Goal: Task Accomplishment & Management: Manage account settings

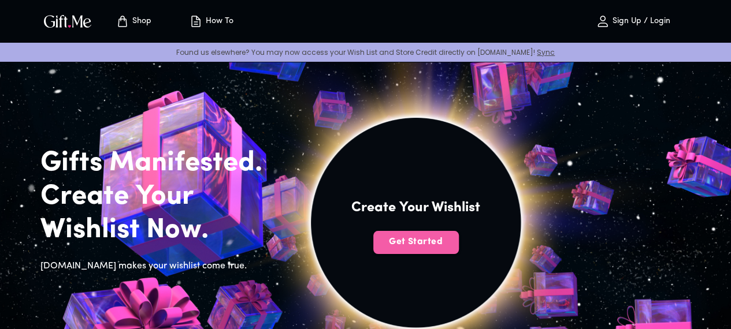
click at [459, 249] on span "Get Started" at bounding box center [416, 242] width 86 height 13
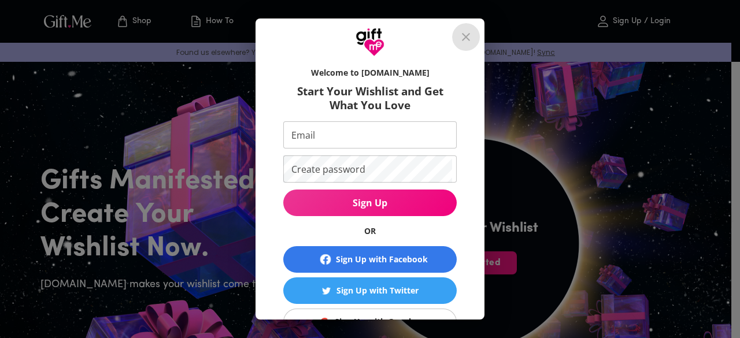
click at [473, 36] on icon "close" at bounding box center [466, 37] width 14 height 14
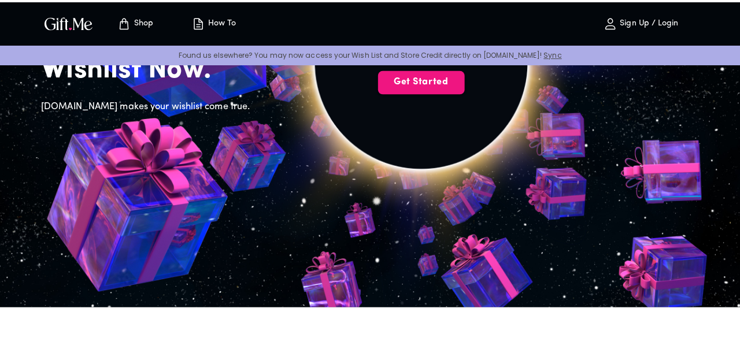
scroll to position [165, 0]
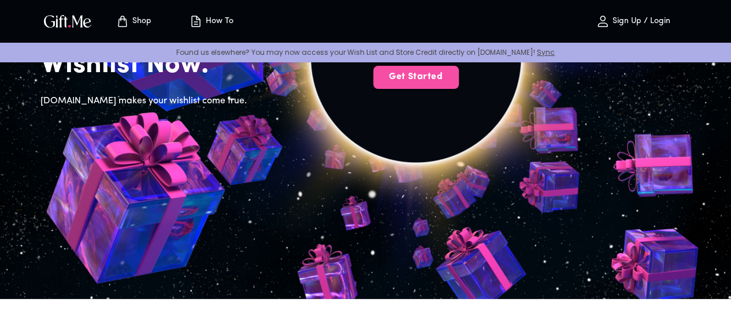
click at [454, 89] on button "Get Started" at bounding box center [416, 77] width 86 height 23
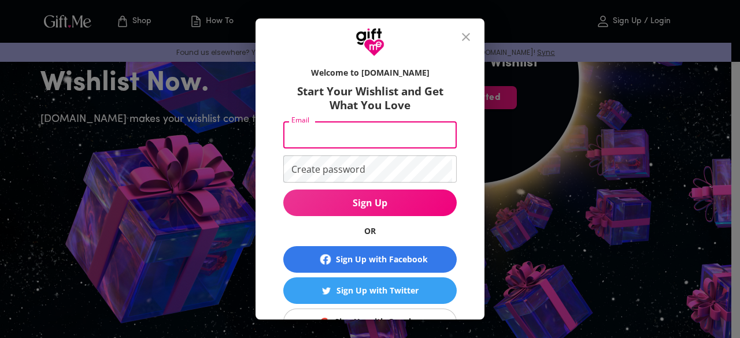
click at [366, 138] on input "Email" at bounding box center [367, 134] width 169 height 27
type input "[EMAIL_ADDRESS][DOMAIN_NAME]"
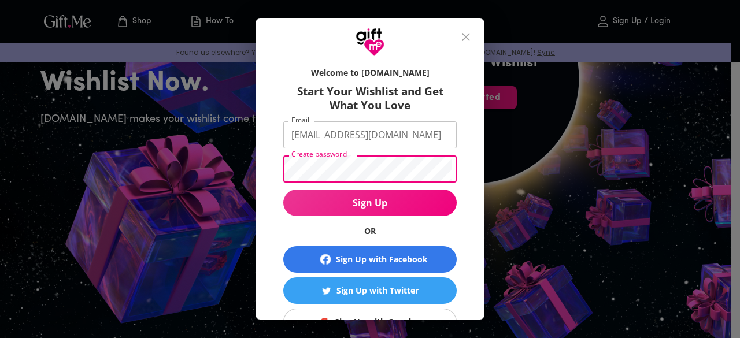
click at [283, 190] on button "Sign Up" at bounding box center [369, 203] width 173 height 27
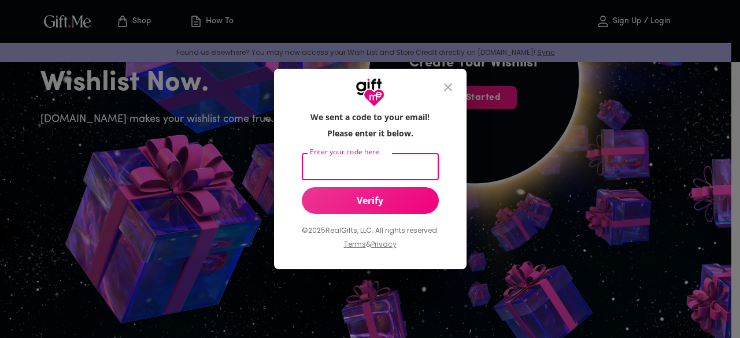
click at [416, 169] on input "Enter your code here" at bounding box center [368, 166] width 132 height 27
type input "219678"
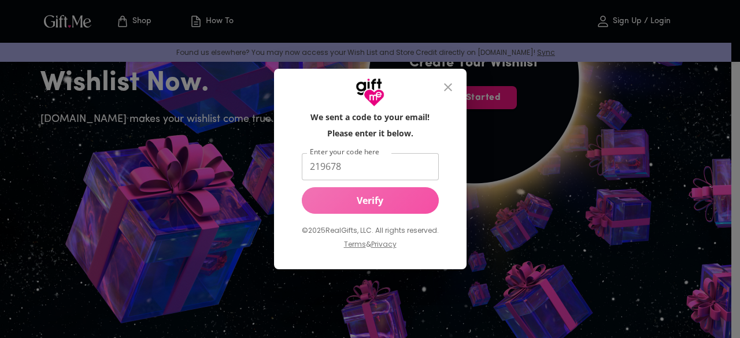
click at [405, 189] on button "Verify" at bounding box center [370, 200] width 137 height 27
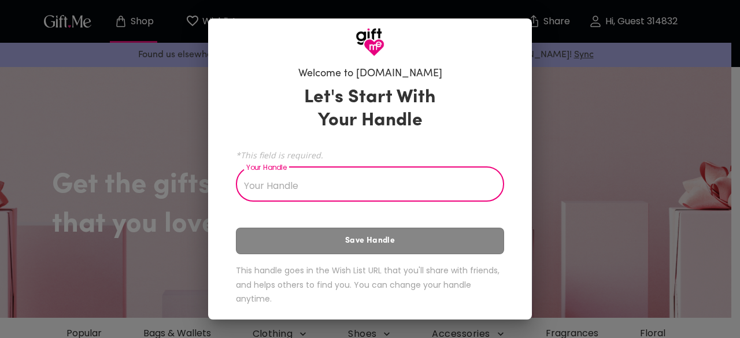
click at [405, 189] on input "Your Handle" at bounding box center [363, 185] width 255 height 32
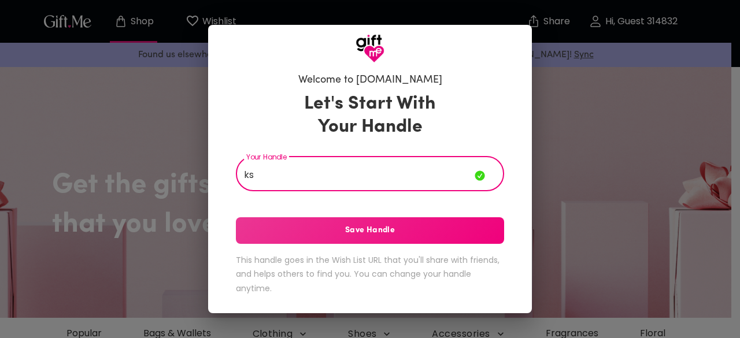
type input "k"
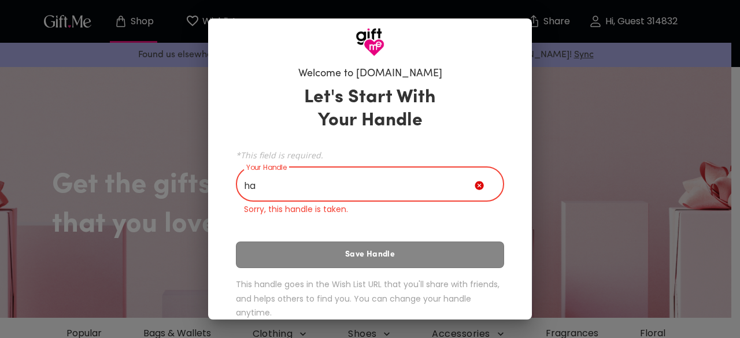
type input "h"
click at [401, 191] on input "Your Handle" at bounding box center [355, 185] width 239 height 32
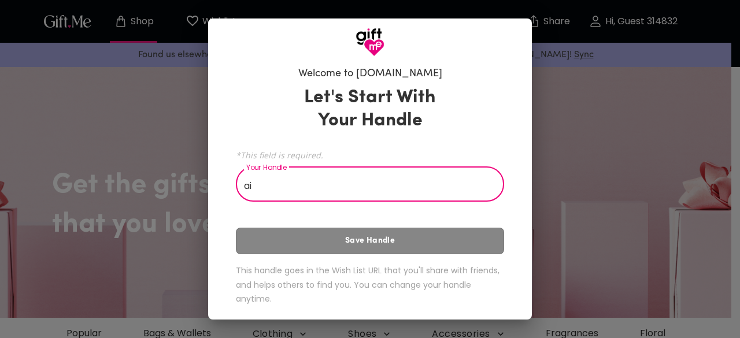
type input "a"
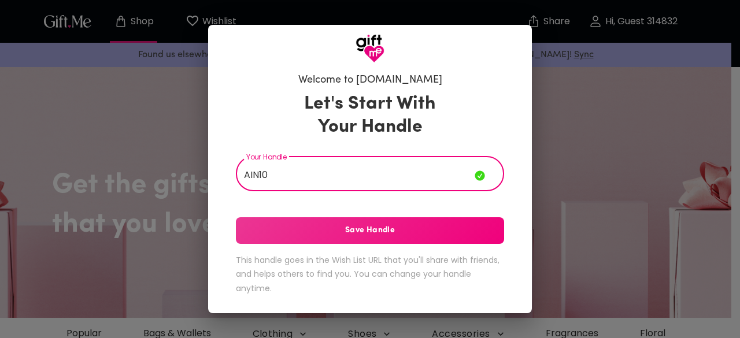
type input "AIN10"
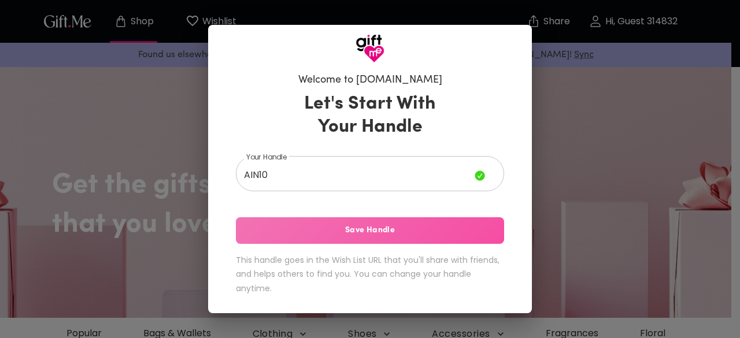
click at [396, 218] on button "Save Handle" at bounding box center [370, 230] width 268 height 27
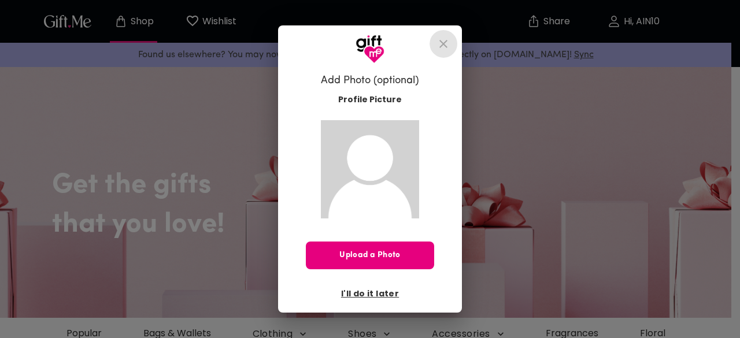
click at [443, 50] on icon "close" at bounding box center [443, 44] width 14 height 14
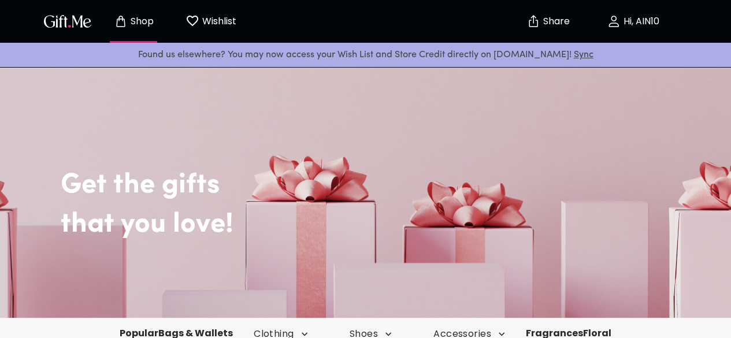
click at [647, 25] on p "Hi, AIN10" at bounding box center [640, 22] width 39 height 10
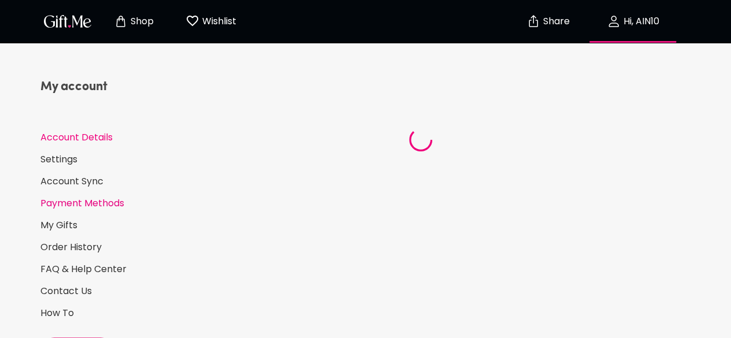
select select "US"
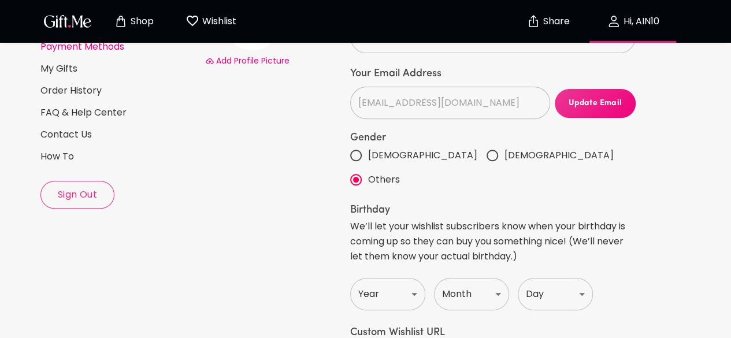
scroll to position [157, 0]
click at [87, 199] on span "Sign Out" at bounding box center [77, 194] width 73 height 13
